Goal: Task Accomplishment & Management: Use online tool/utility

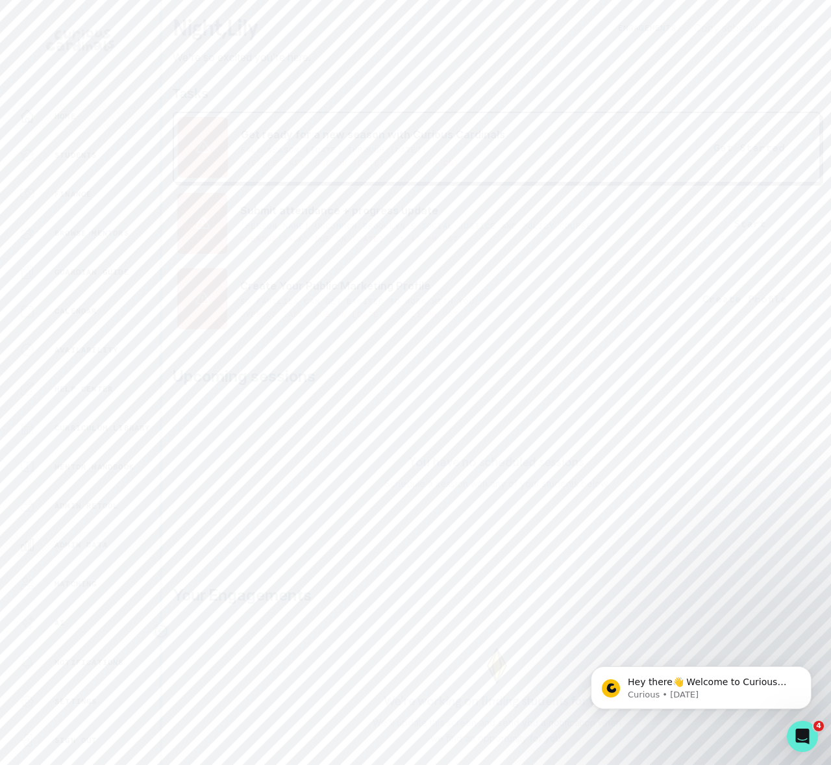
click at [99, 543] on p "Admin Data" at bounding box center [81, 544] width 53 height 10
click at [277, 166] on input "Search user by name or email" at bounding box center [496, 149] width 627 height 32
type input "[PERSON_NAME]"
click at [253, 284] on button "[PERSON_NAME]" at bounding box center [274, 277] width 84 height 13
click at [533, 375] on p "Engagements" at bounding box center [523, 375] width 71 height 16
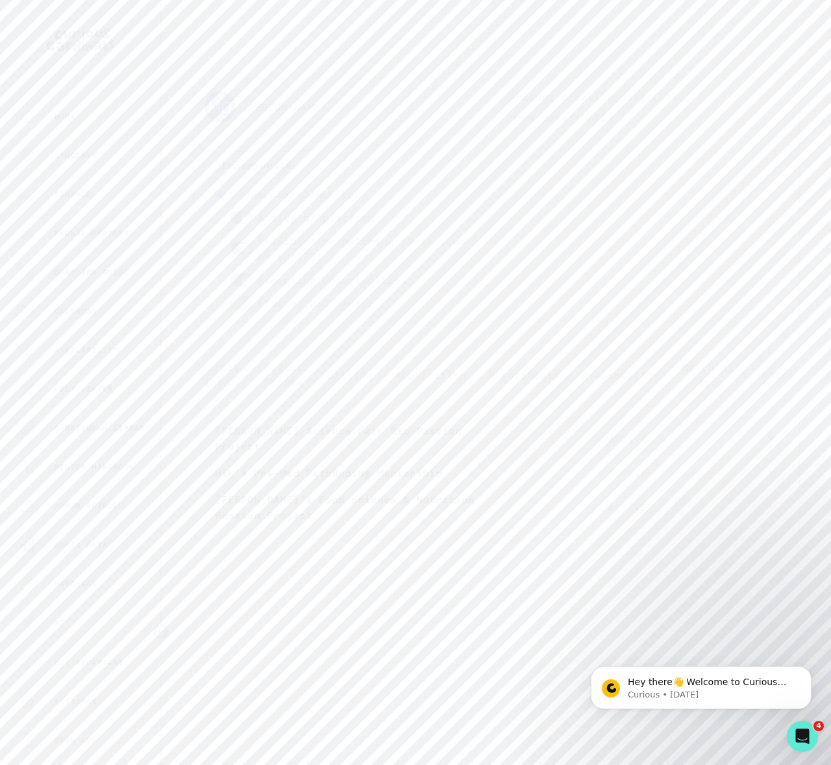
click at [767, 436] on icon "button" at bounding box center [771, 438] width 13 height 13
click at [280, 164] on button "Impersonate" at bounding box center [256, 164] width 104 height 27
click at [323, 284] on button "Impersonate" at bounding box center [309, 288] width 85 height 26
